Goal: Book appointment/travel/reservation

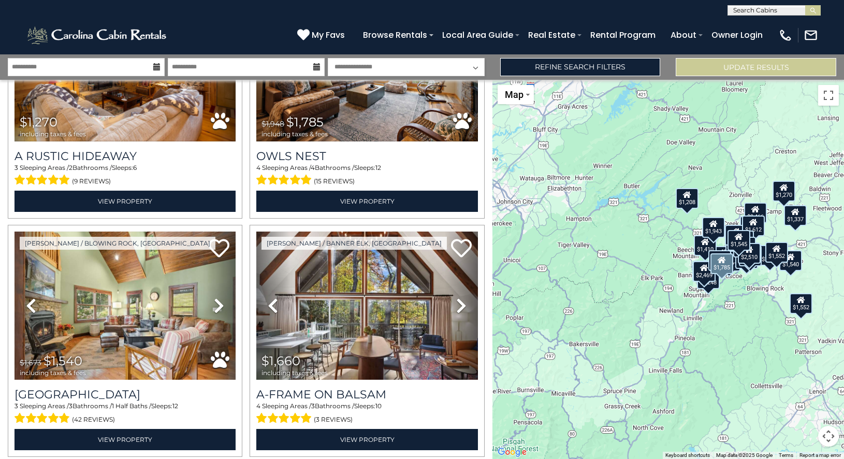
scroll to position [1321, 0]
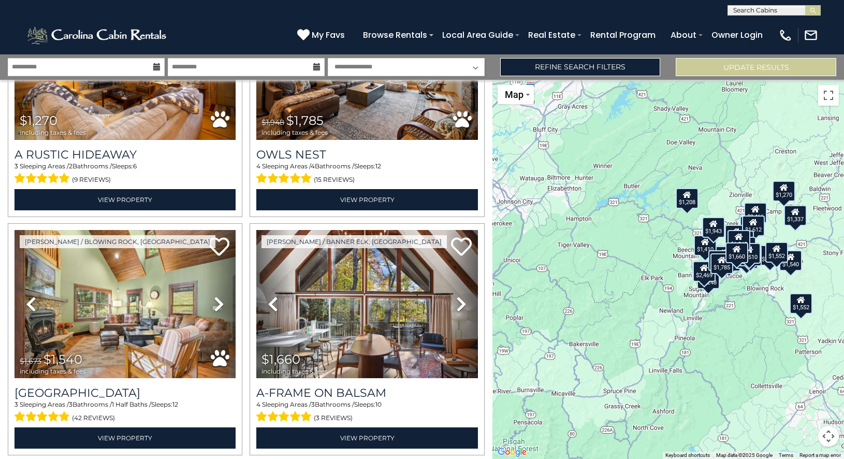
click at [827, 439] on button "Map camera controls" at bounding box center [828, 435] width 21 height 21
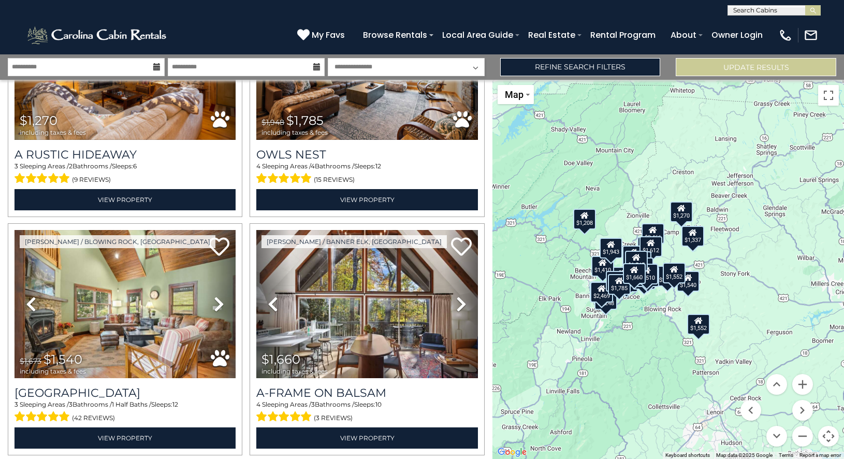
drag, startPoint x: 748, startPoint y: 324, endPoint x: 644, endPoint y: 345, distance: 106.6
click at [643, 345] on div "$3,466 $3,528 $2,412 $2,510 $1,722 $1,943 $2,234 $1,545 $2,469 $2,033 $1,270 $1…" at bounding box center [667, 269] width 351 height 379
click at [800, 387] on button "Zoom in" at bounding box center [802, 384] width 21 height 21
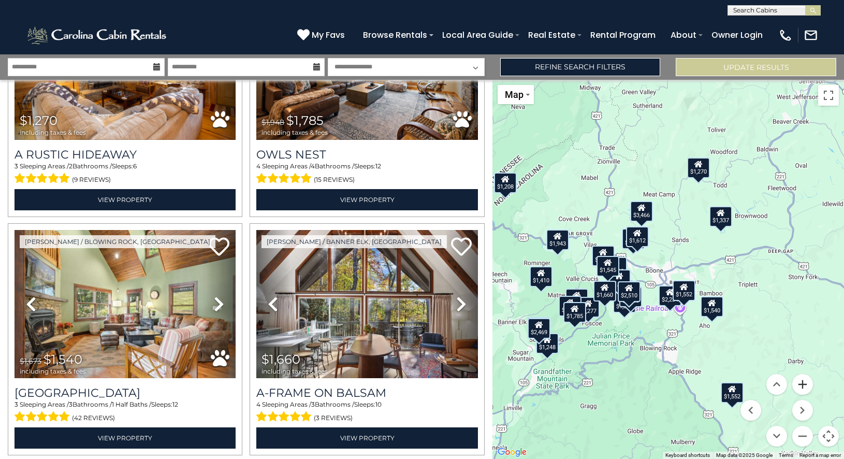
click at [803, 386] on button "Zoom in" at bounding box center [802, 384] width 21 height 21
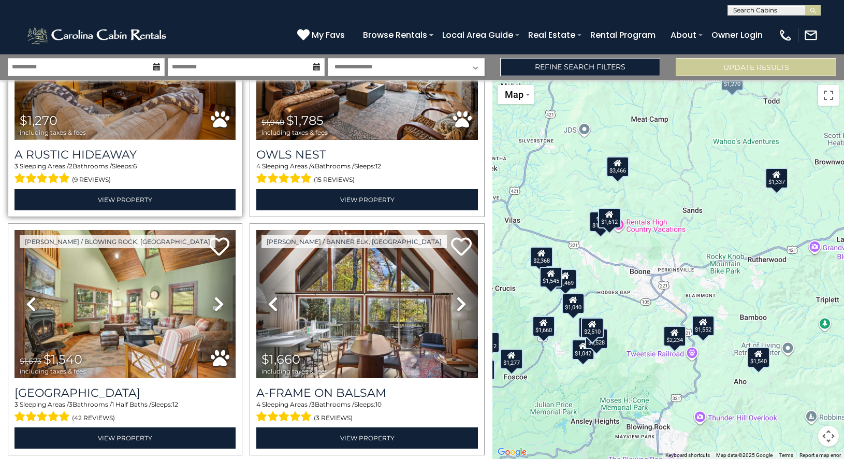
click at [165, 124] on img at bounding box center [124, 65] width 221 height 148
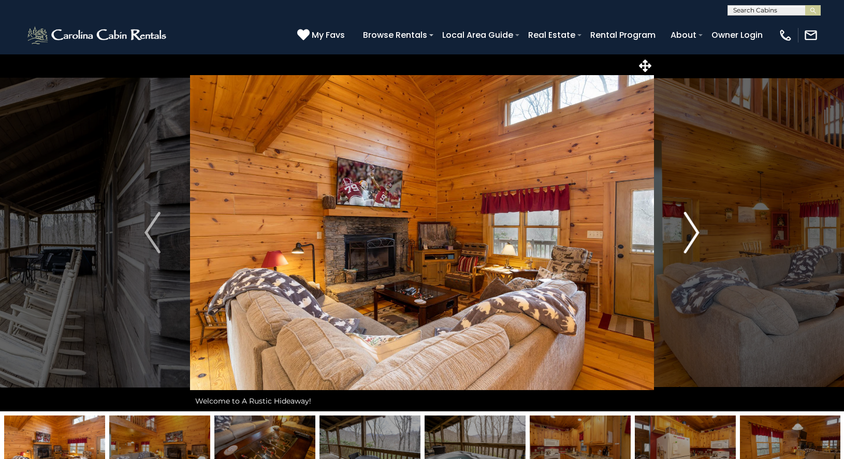
click at [692, 236] on img "Next" at bounding box center [691, 232] width 16 height 41
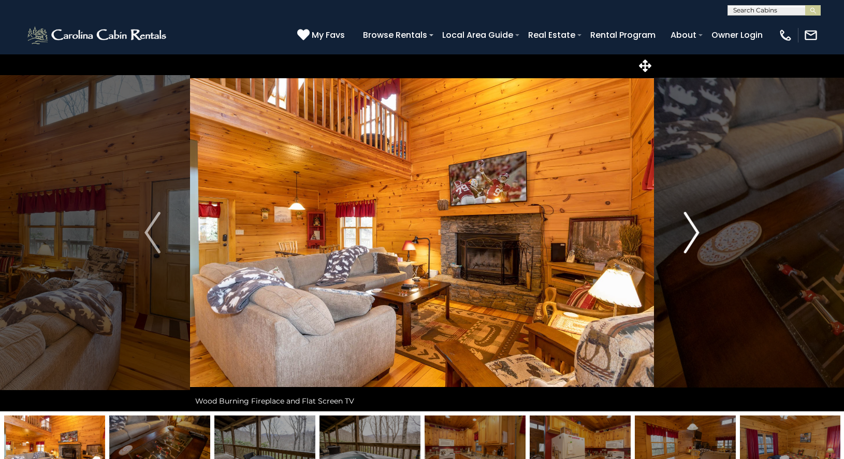
click at [692, 236] on img "Next" at bounding box center [691, 232] width 16 height 41
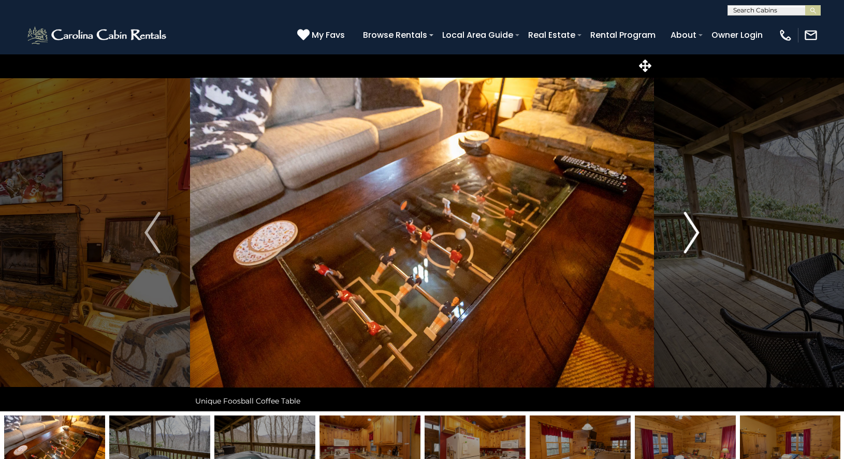
click at [692, 236] on img "Next" at bounding box center [691, 232] width 16 height 41
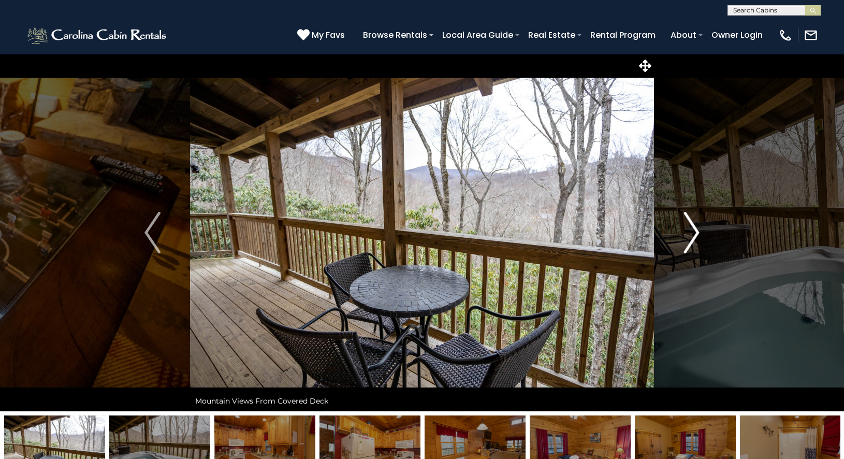
click at [692, 236] on img "Next" at bounding box center [691, 232] width 16 height 41
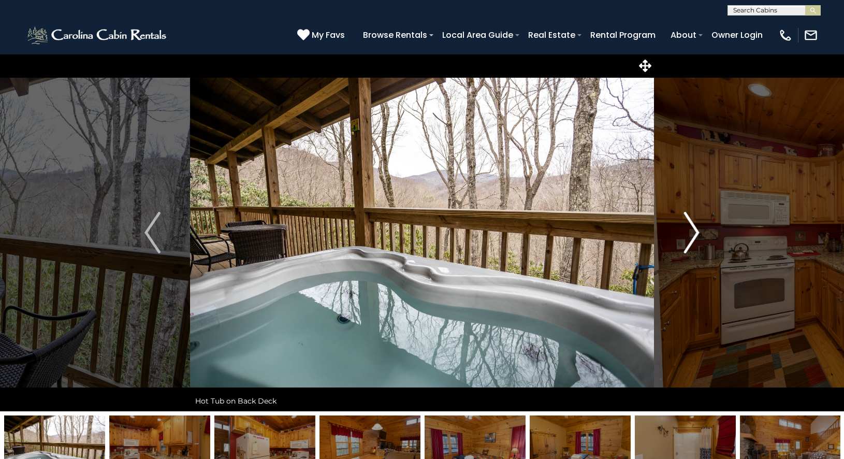
click at [692, 236] on img "Next" at bounding box center [691, 232] width 16 height 41
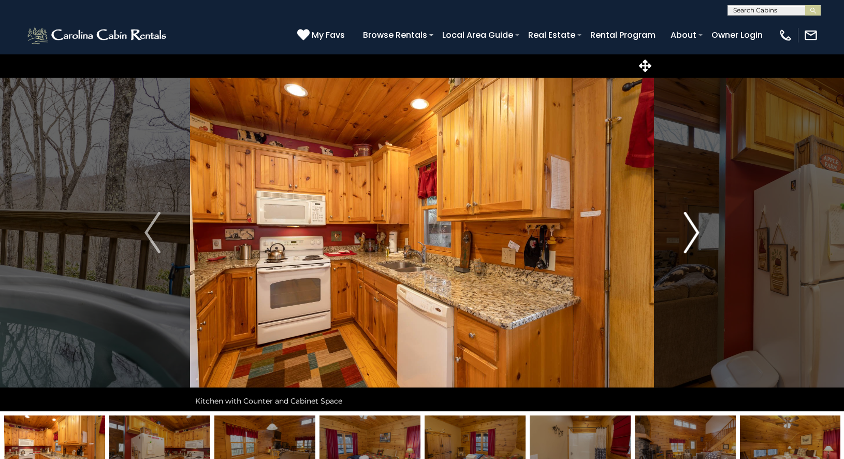
click at [692, 236] on img "Next" at bounding box center [691, 232] width 16 height 41
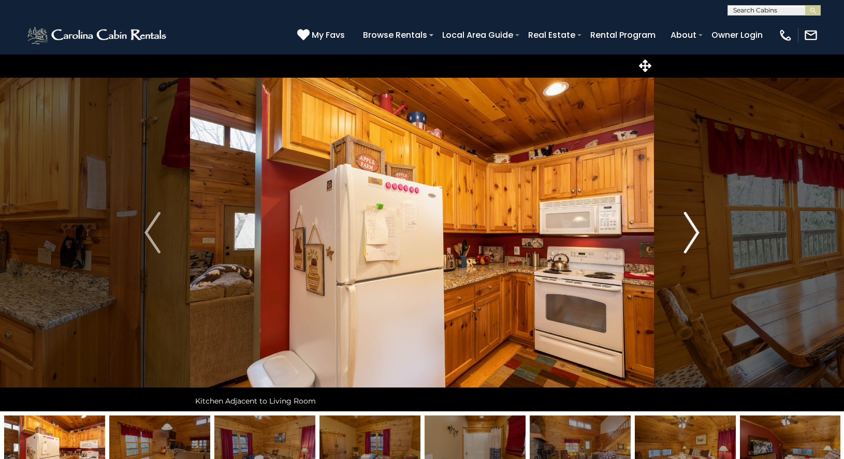
click at [692, 236] on img "Next" at bounding box center [691, 232] width 16 height 41
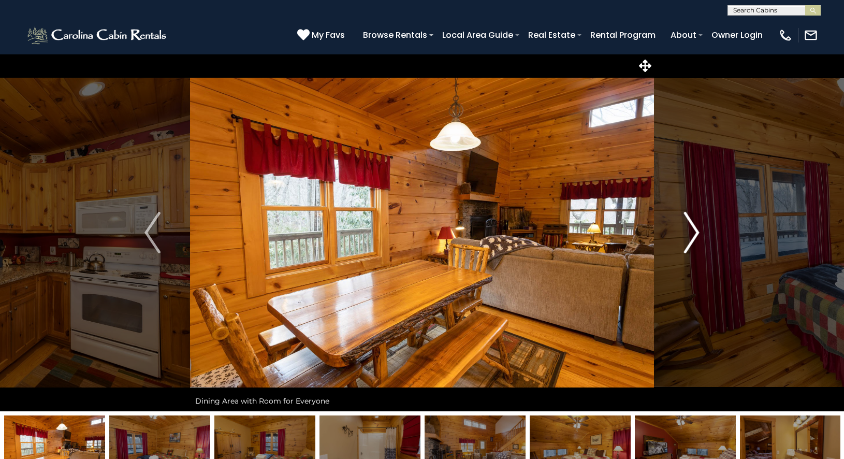
click at [692, 236] on img "Next" at bounding box center [691, 232] width 16 height 41
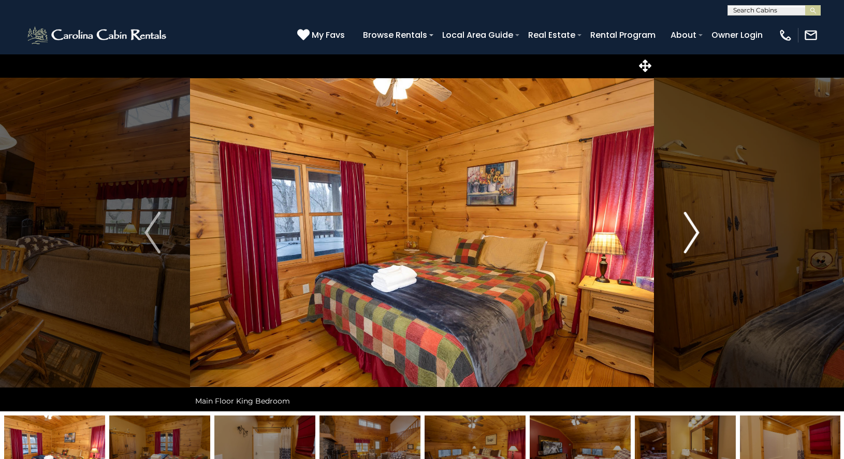
click at [692, 236] on img "Next" at bounding box center [691, 232] width 16 height 41
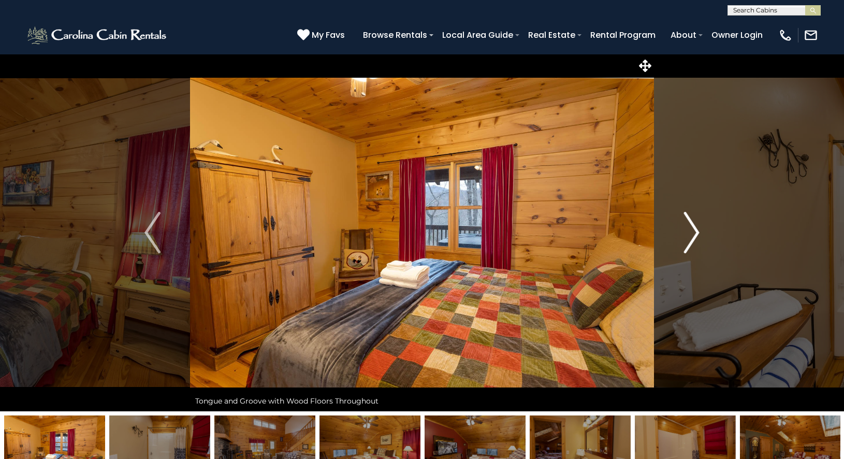
click at [692, 236] on img "Next" at bounding box center [691, 232] width 16 height 41
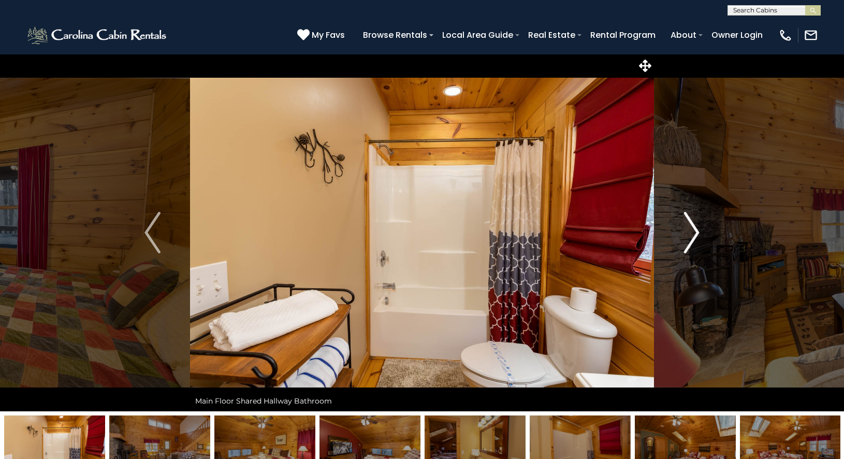
click at [692, 236] on img "Next" at bounding box center [691, 232] width 16 height 41
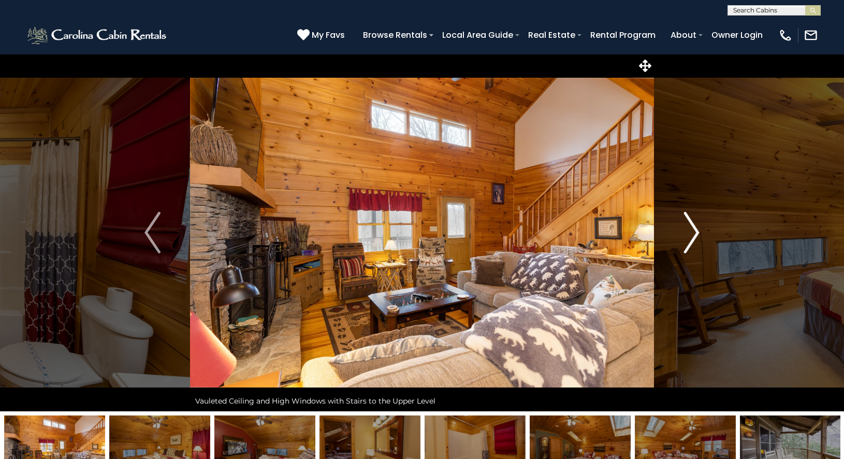
click at [692, 236] on img "Next" at bounding box center [691, 232] width 16 height 41
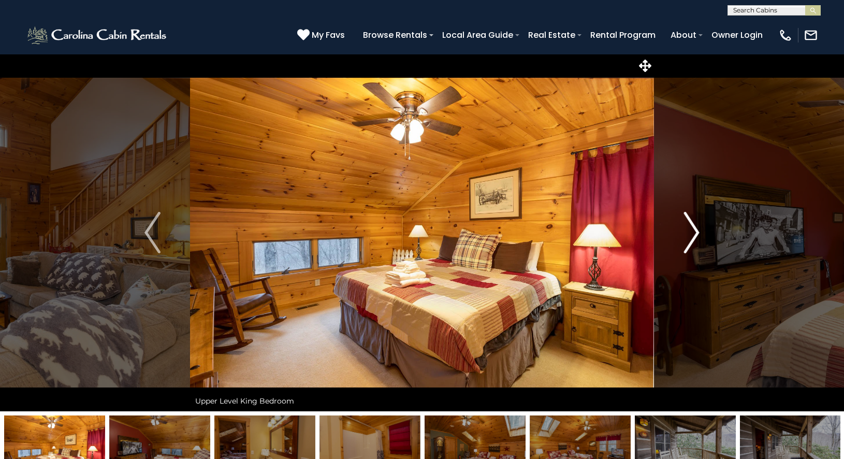
click at [692, 236] on img "Next" at bounding box center [691, 232] width 16 height 41
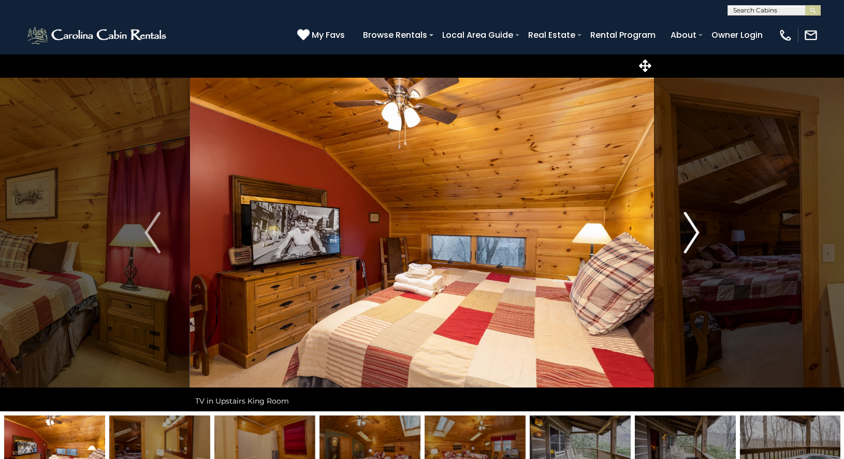
click at [692, 236] on img "Next" at bounding box center [691, 232] width 16 height 41
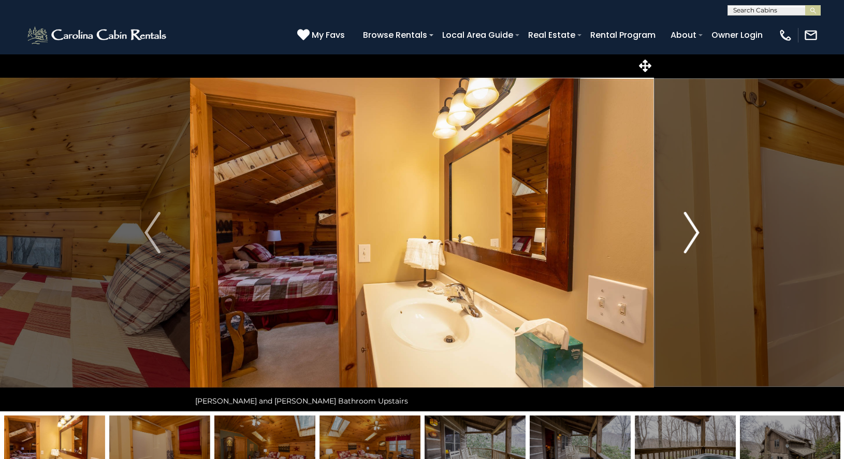
click at [692, 236] on img "Next" at bounding box center [691, 232] width 16 height 41
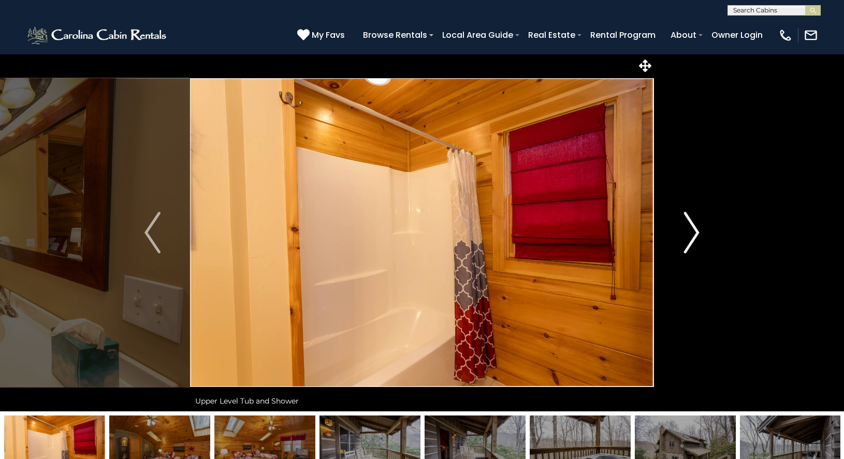
click at [692, 236] on img "Next" at bounding box center [691, 232] width 16 height 41
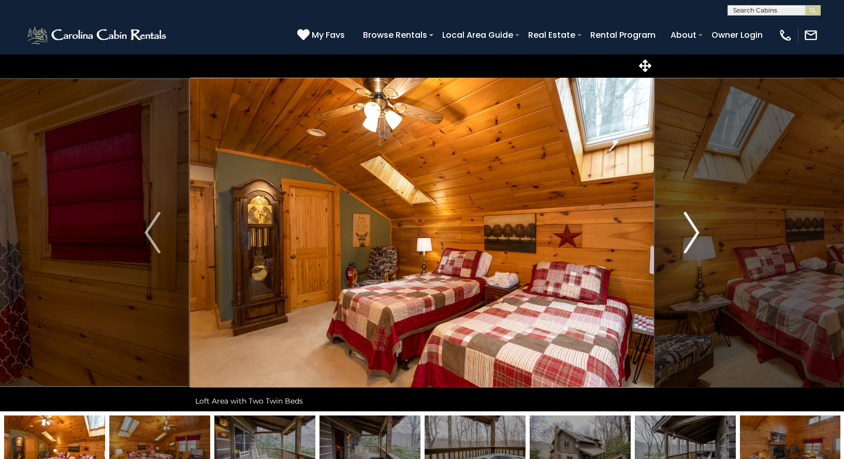
click at [692, 236] on img "Next" at bounding box center [691, 232] width 16 height 41
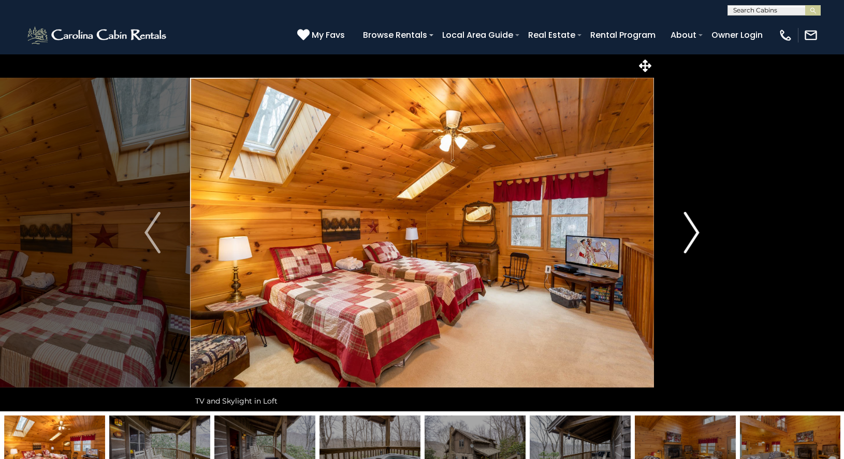
click at [692, 237] on img "Next" at bounding box center [691, 232] width 16 height 41
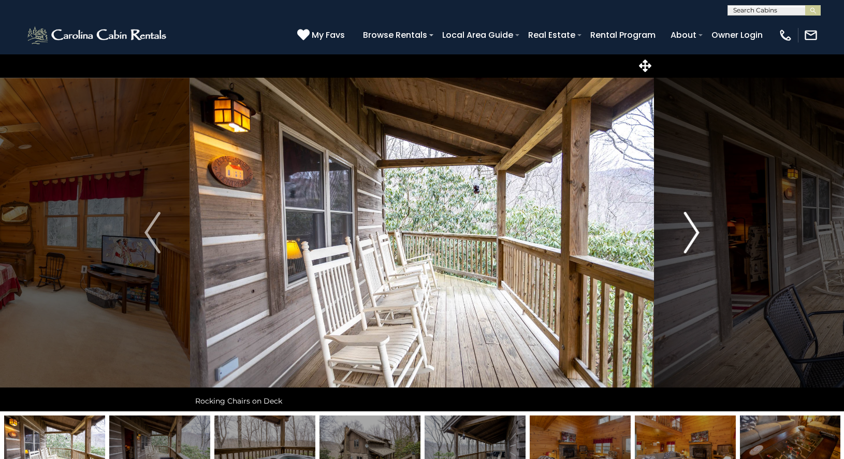
click at [692, 237] on img "Next" at bounding box center [691, 232] width 16 height 41
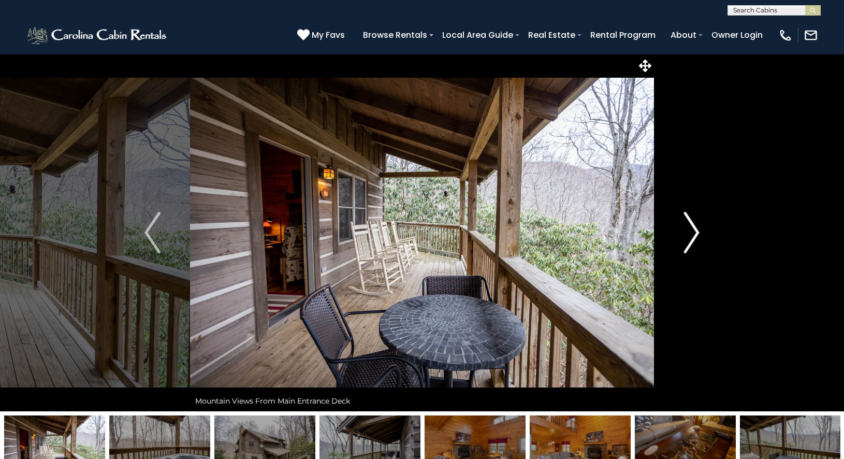
click at [692, 237] on img "Next" at bounding box center [691, 232] width 16 height 41
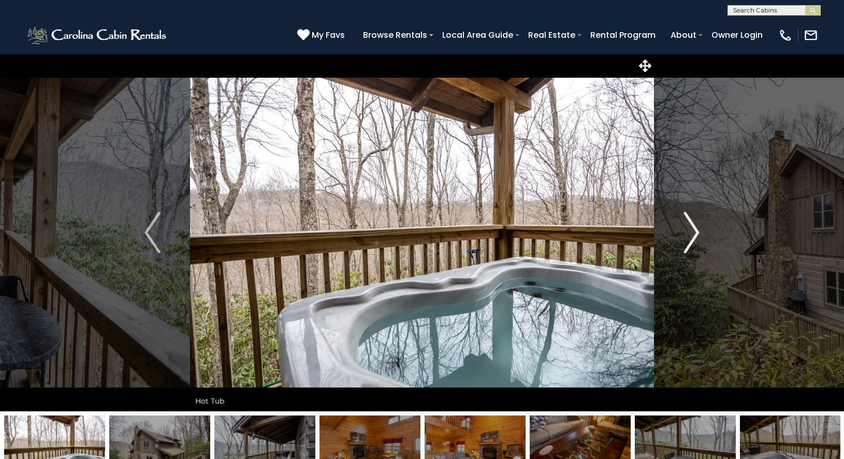
click at [692, 237] on img "Next" at bounding box center [691, 232] width 16 height 41
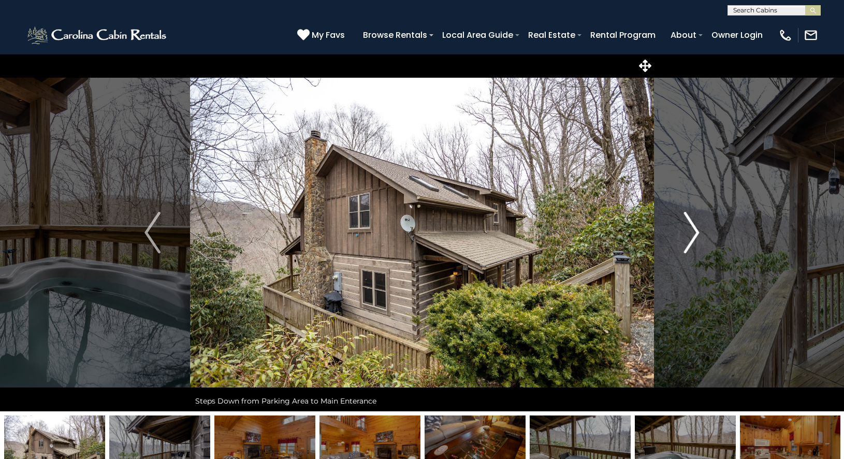
click at [692, 237] on img "Next" at bounding box center [691, 232] width 16 height 41
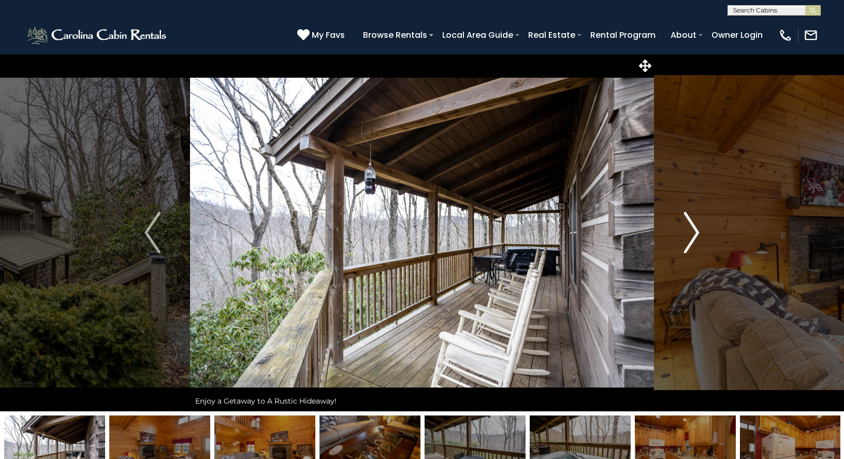
click at [692, 237] on img "Next" at bounding box center [691, 232] width 16 height 41
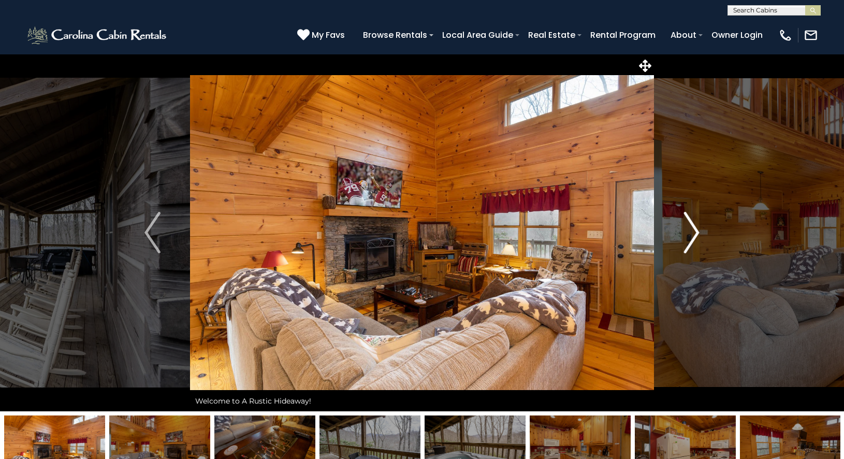
click at [692, 237] on img "Next" at bounding box center [691, 232] width 16 height 41
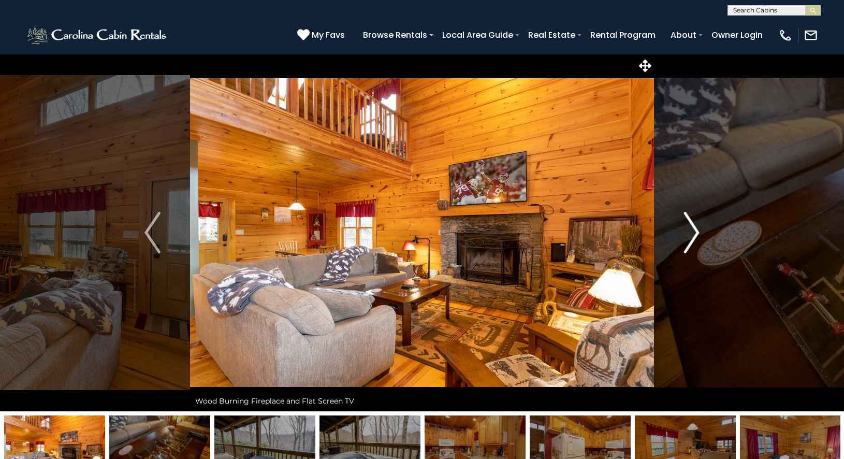
click at [692, 237] on img "Next" at bounding box center [691, 232] width 16 height 41
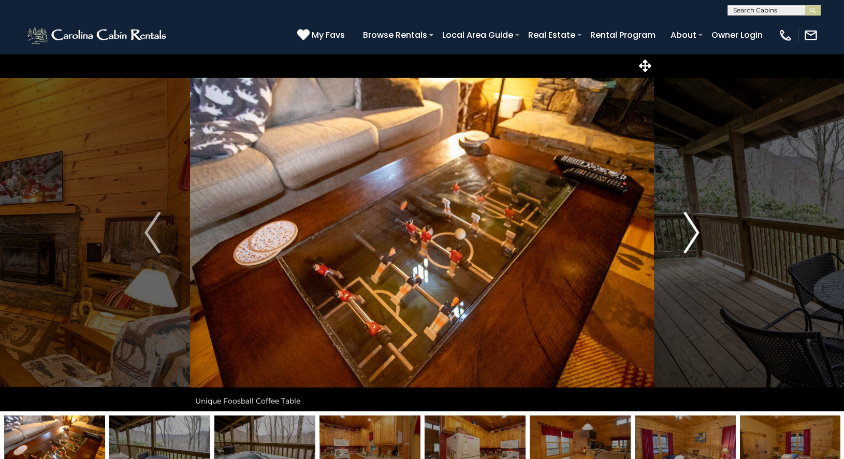
click at [692, 237] on img "Next" at bounding box center [691, 232] width 16 height 41
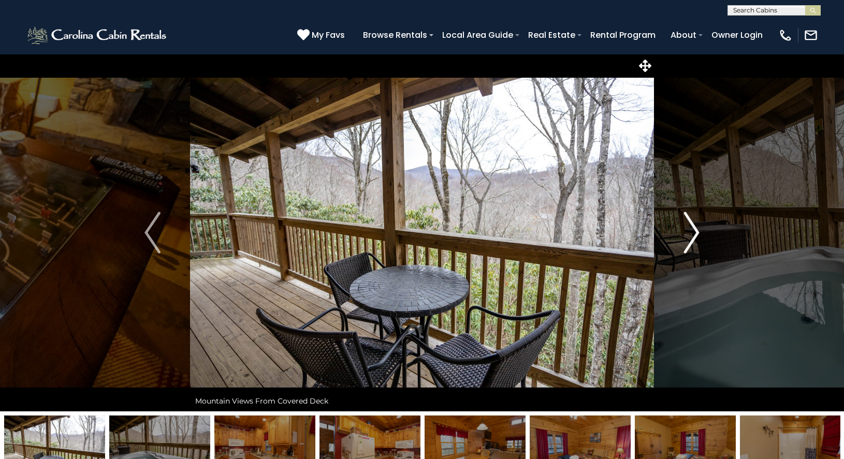
click at [692, 238] on img "Next" at bounding box center [691, 232] width 16 height 41
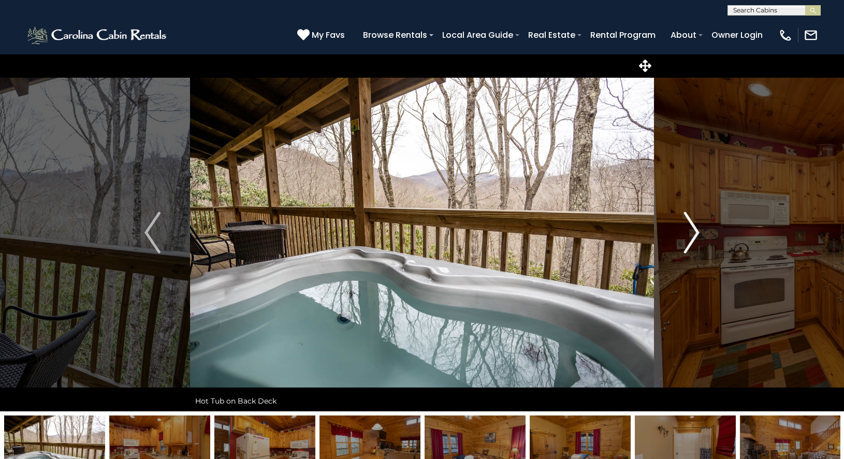
click at [692, 238] on img "Next" at bounding box center [691, 232] width 16 height 41
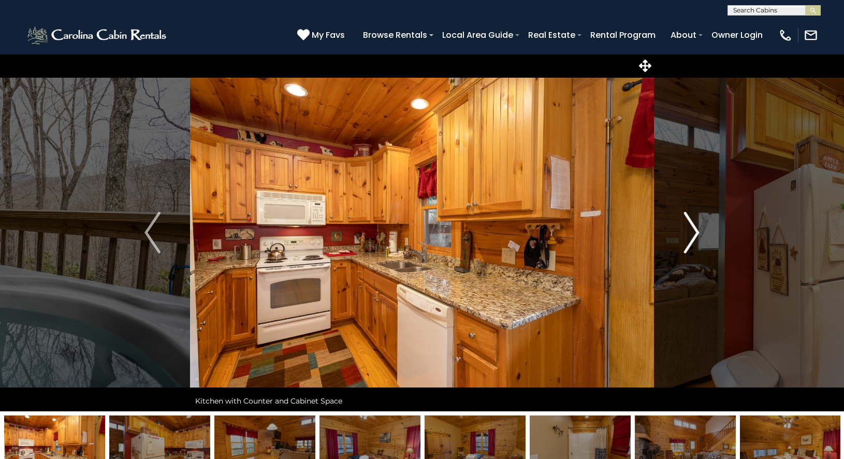
click at [692, 238] on img "Next" at bounding box center [691, 232] width 16 height 41
